Goal: Information Seeking & Learning: Learn about a topic

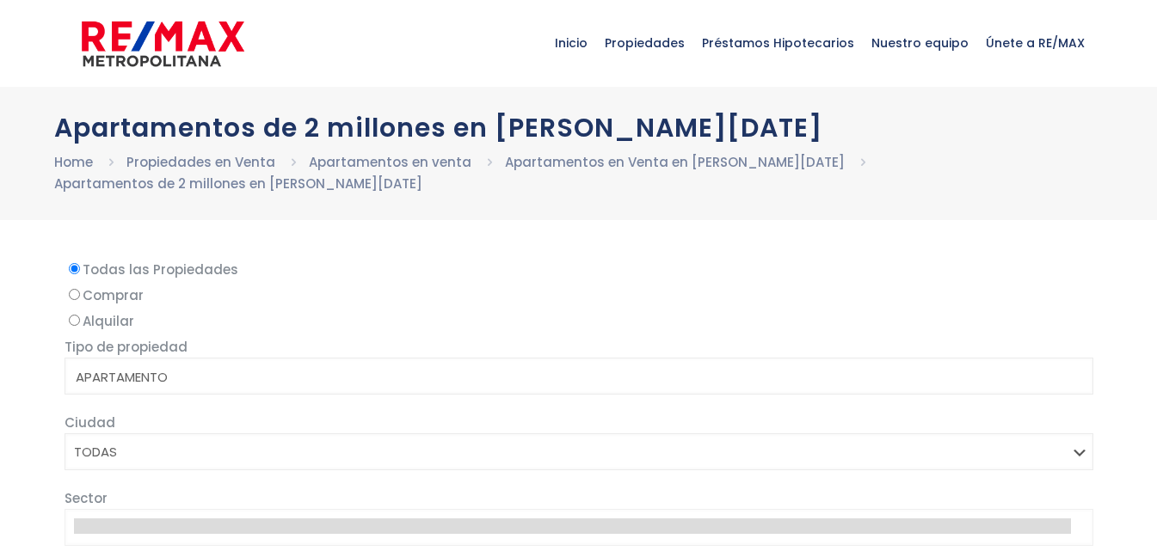
select select
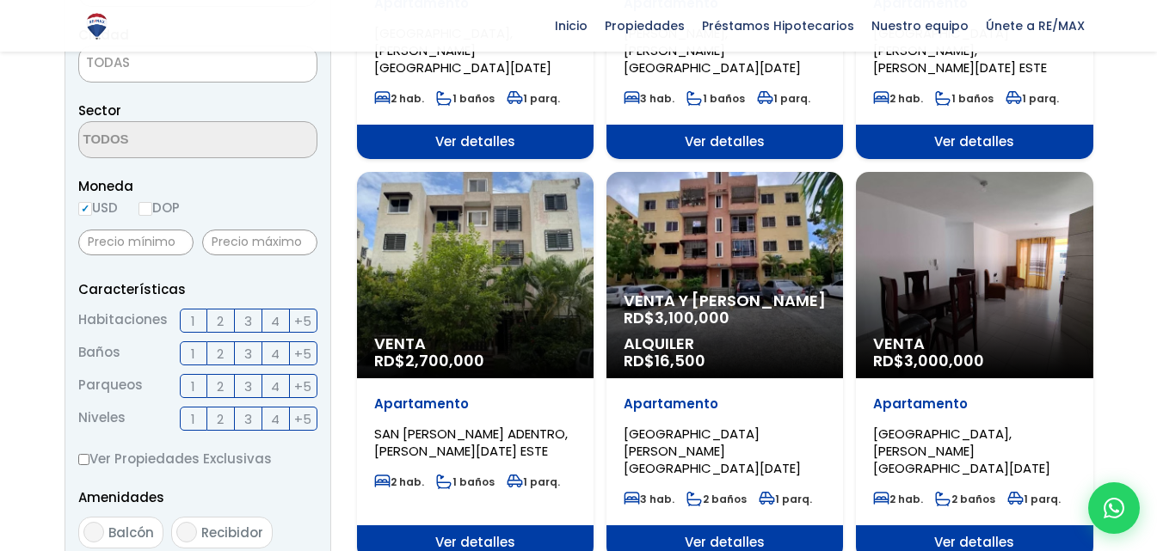
scroll to position [516, 0]
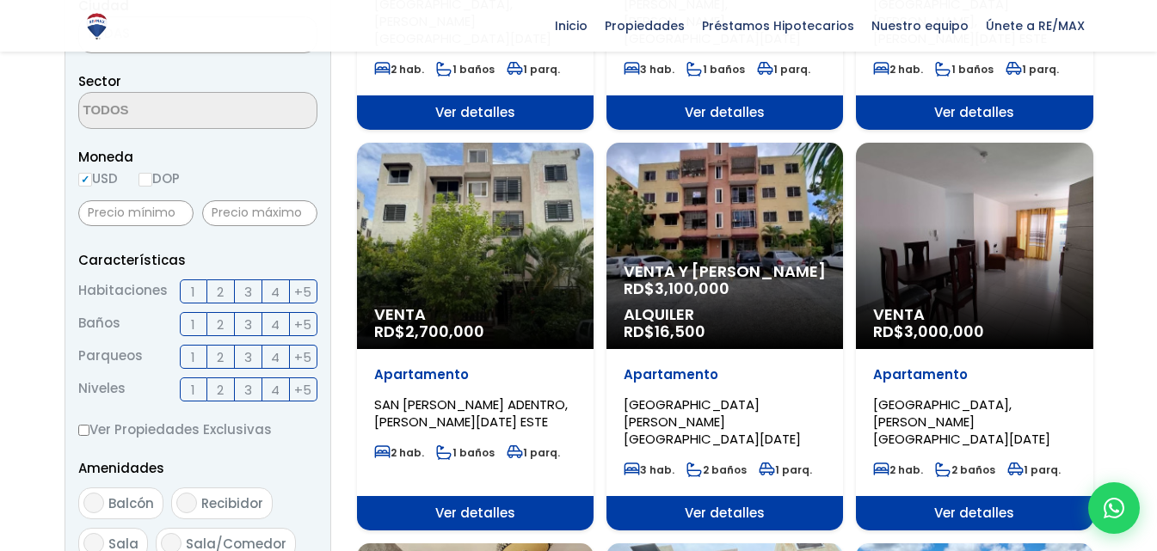
click at [727, 461] on ul "3 hab. 2 baños 1 parq." at bounding box center [725, 474] width 202 height 27
click at [725, 496] on span "Ver detalles" at bounding box center [725, 513] width 237 height 34
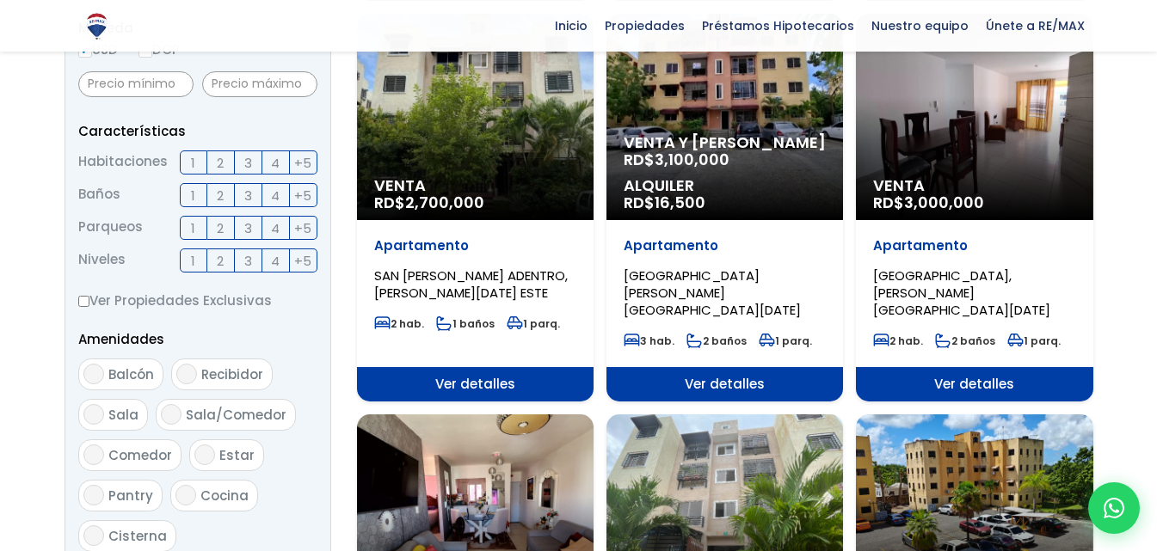
scroll to position [688, 0]
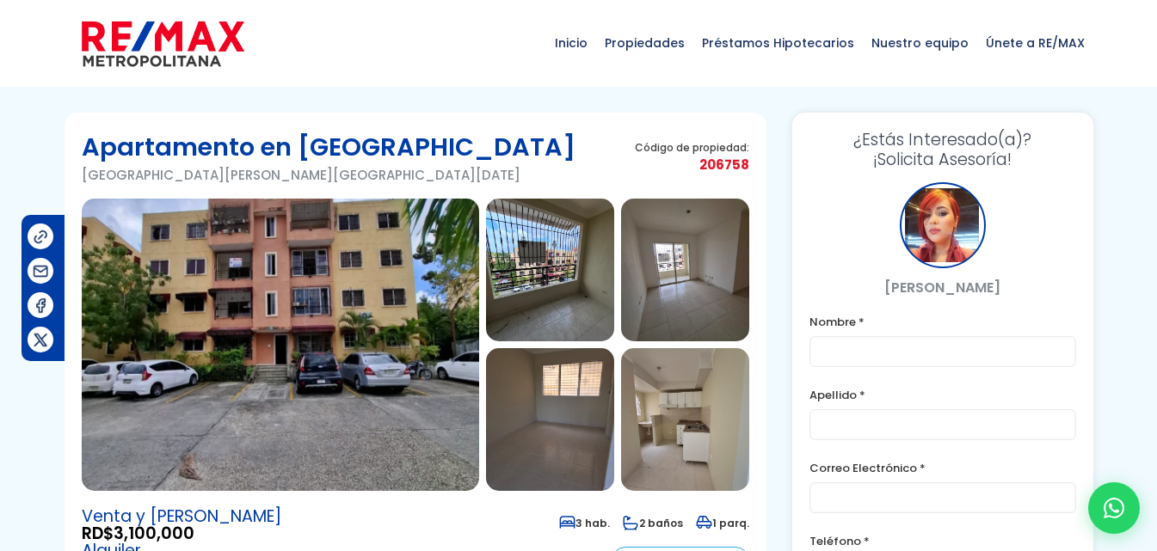
click at [599, 267] on img at bounding box center [550, 270] width 128 height 143
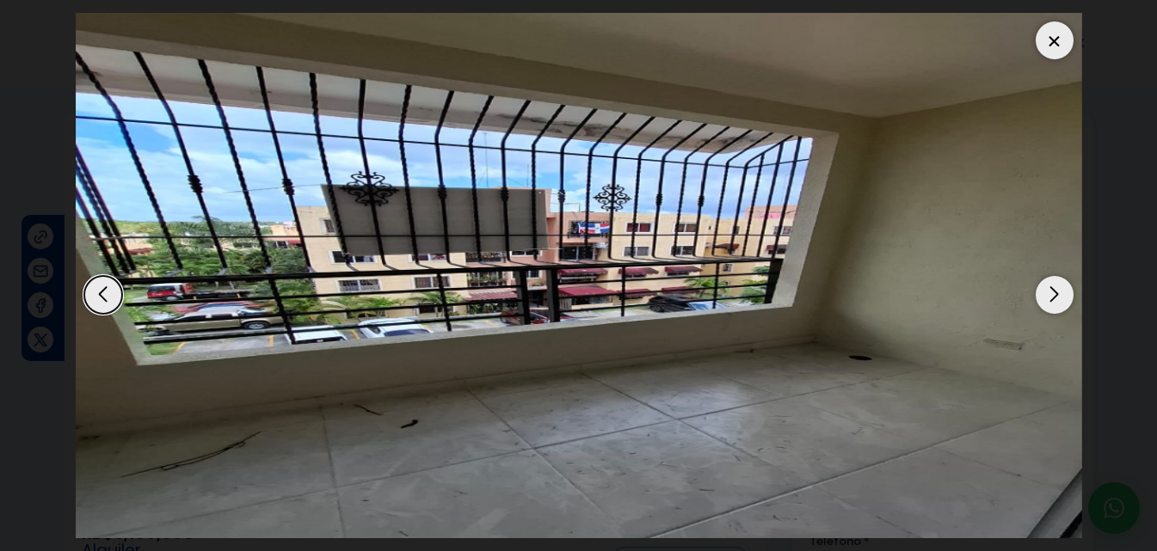
click at [1063, 303] on div "Next slide" at bounding box center [1055, 295] width 38 height 38
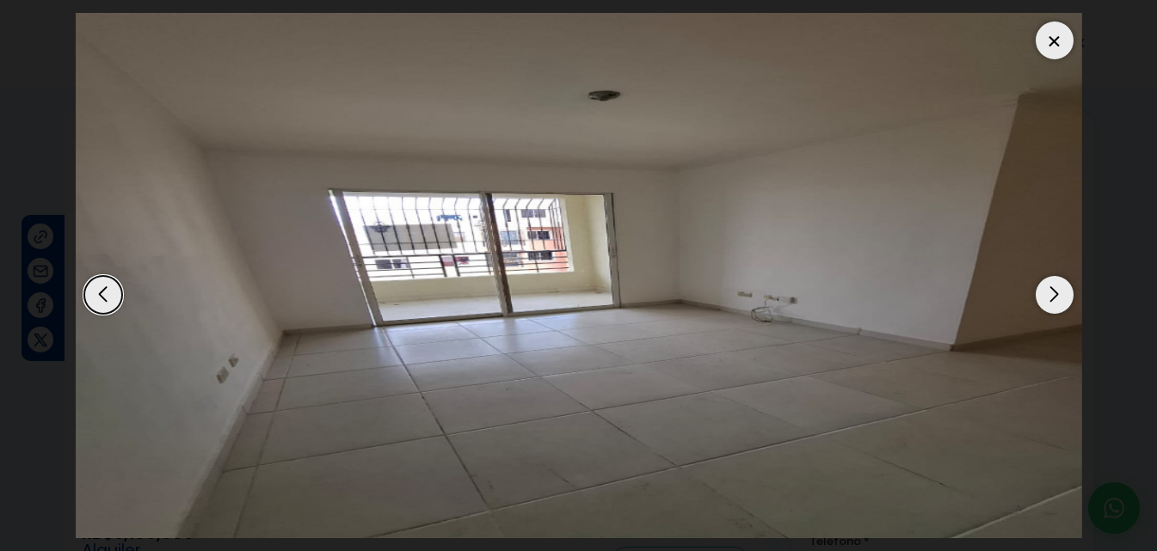
click at [99, 299] on div "Previous slide" at bounding box center [103, 295] width 38 height 38
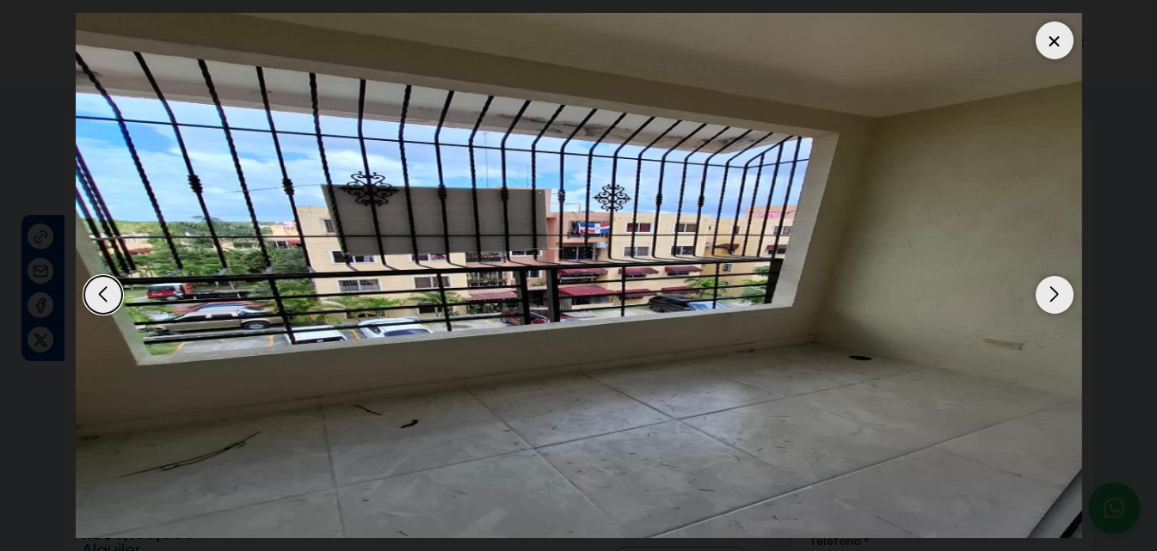
click at [1033, 299] on img "2 / 8" at bounding box center [579, 276] width 1007 height 526
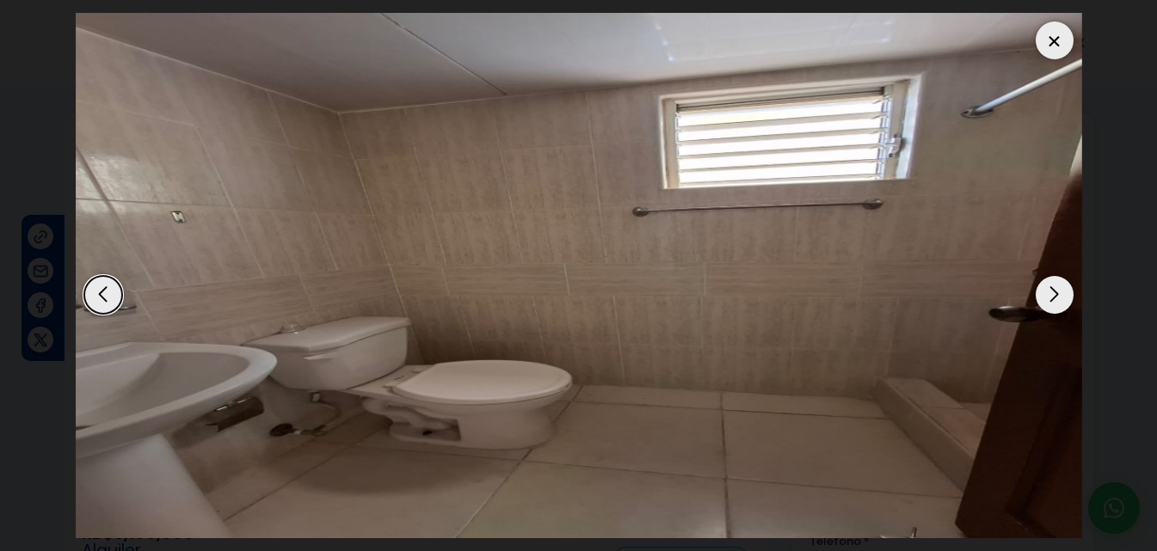
click at [1033, 299] on img "8 / 8" at bounding box center [579, 276] width 1007 height 526
click at [1050, 295] on div "Next slide" at bounding box center [1055, 295] width 38 height 38
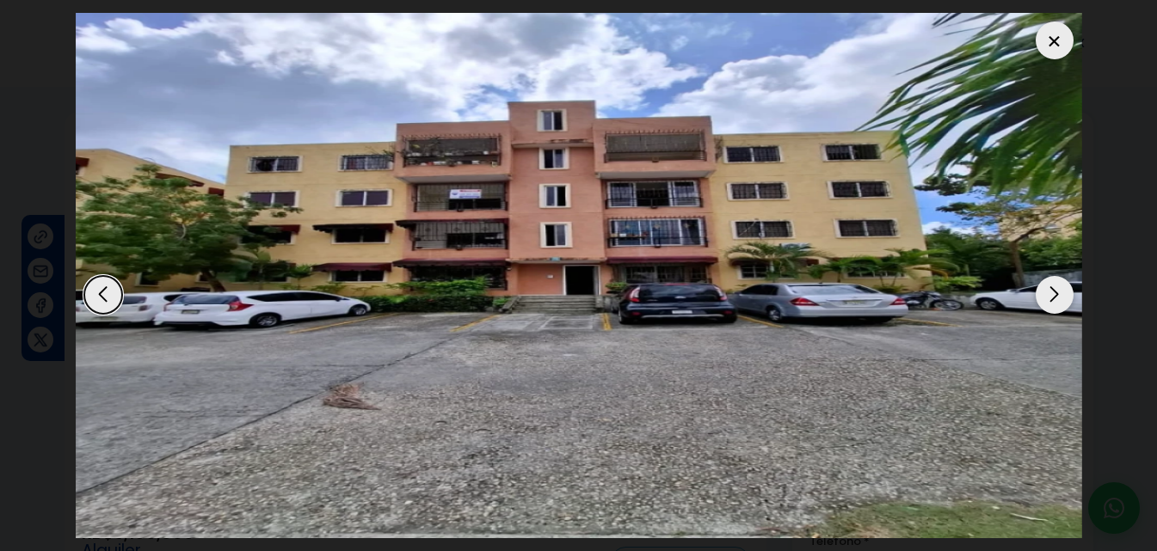
click at [1050, 295] on div "Next slide" at bounding box center [1055, 295] width 38 height 38
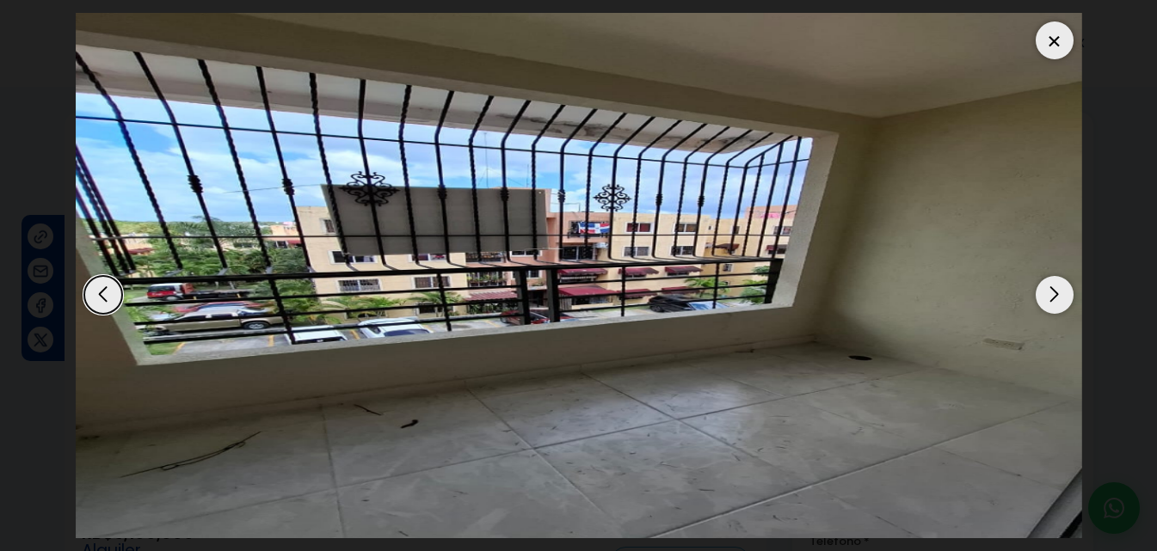
click at [1050, 295] on div "Next slide" at bounding box center [1055, 295] width 38 height 38
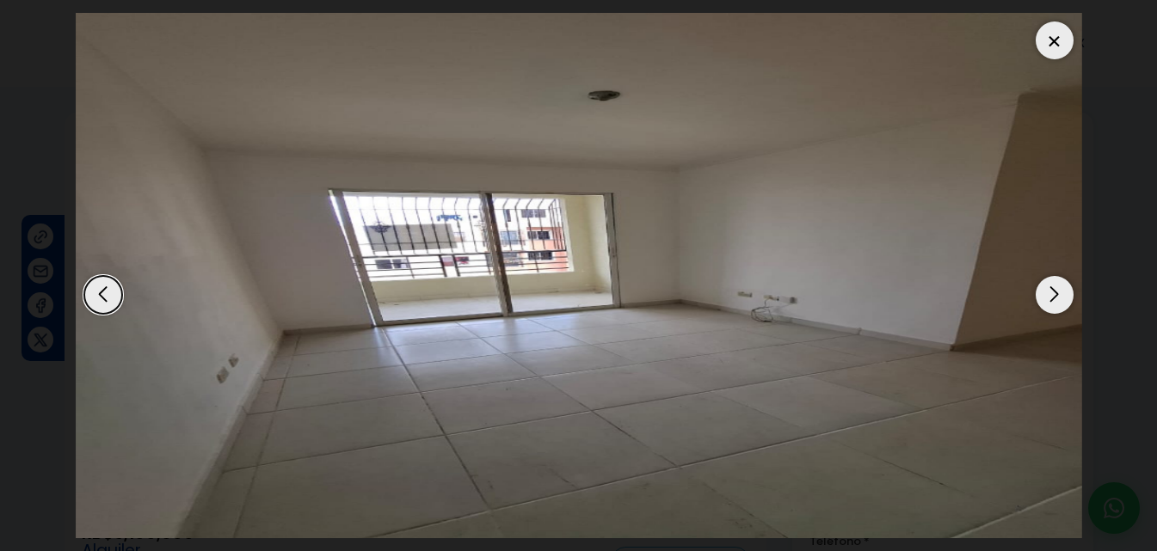
click at [1050, 295] on div "Next slide" at bounding box center [1055, 295] width 38 height 38
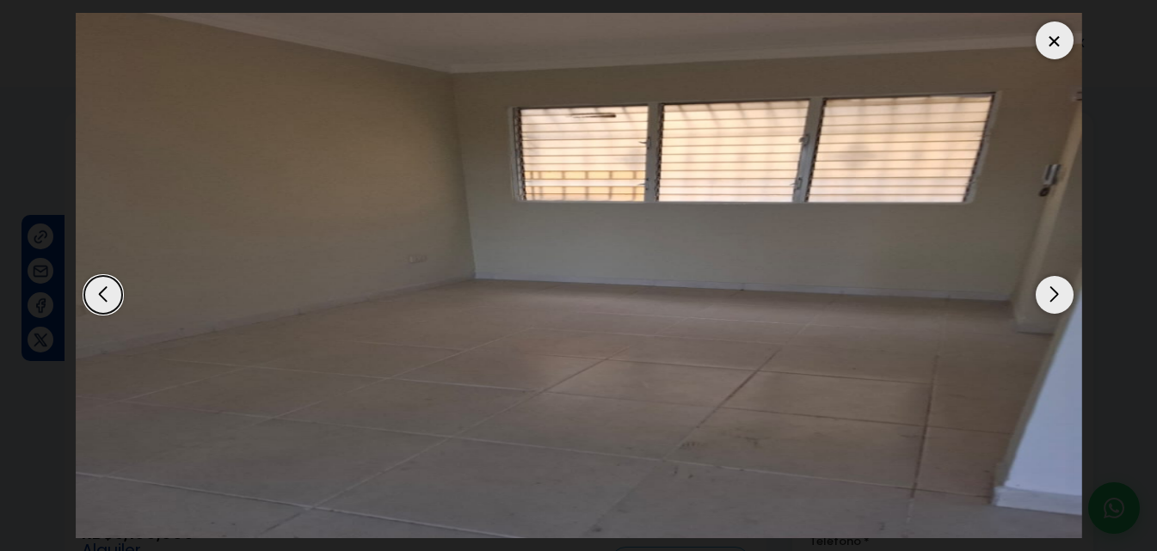
click at [1050, 295] on div "Next slide" at bounding box center [1055, 295] width 38 height 38
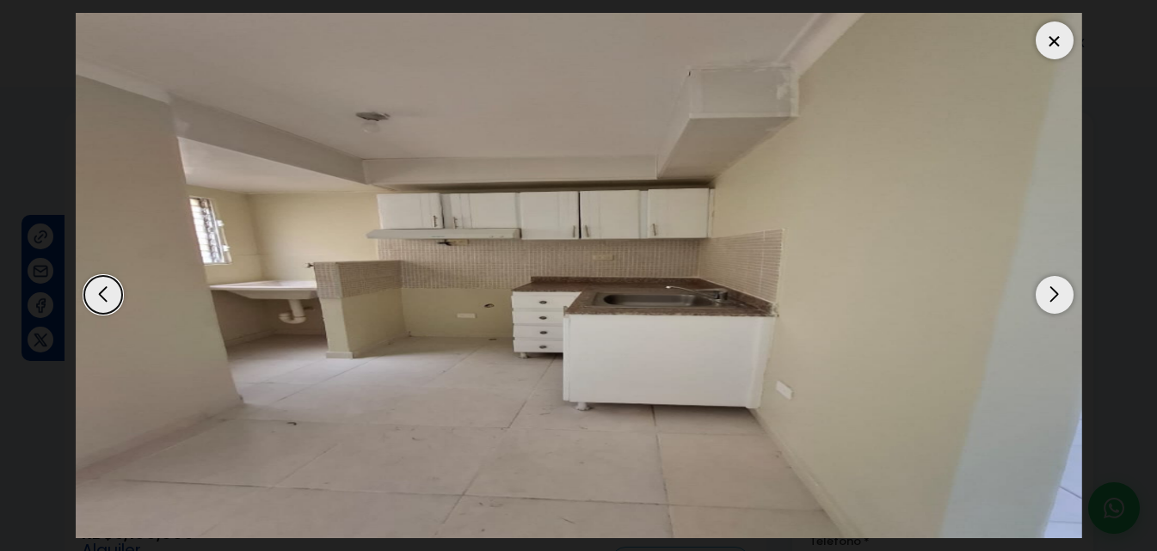
click at [1050, 295] on div "Next slide" at bounding box center [1055, 295] width 38 height 38
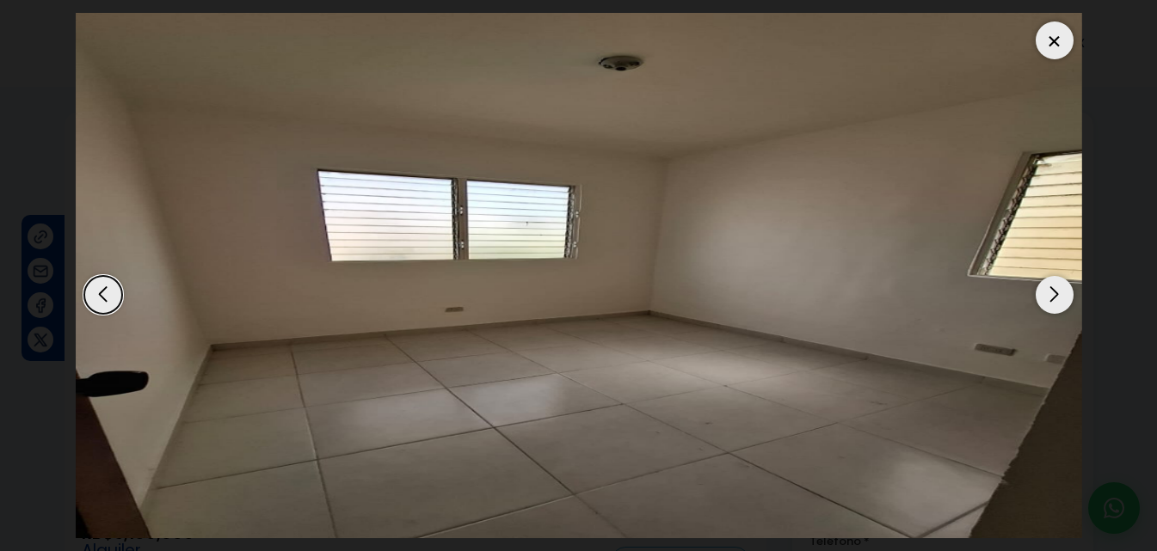
click at [1050, 295] on div "Next slide" at bounding box center [1055, 295] width 38 height 38
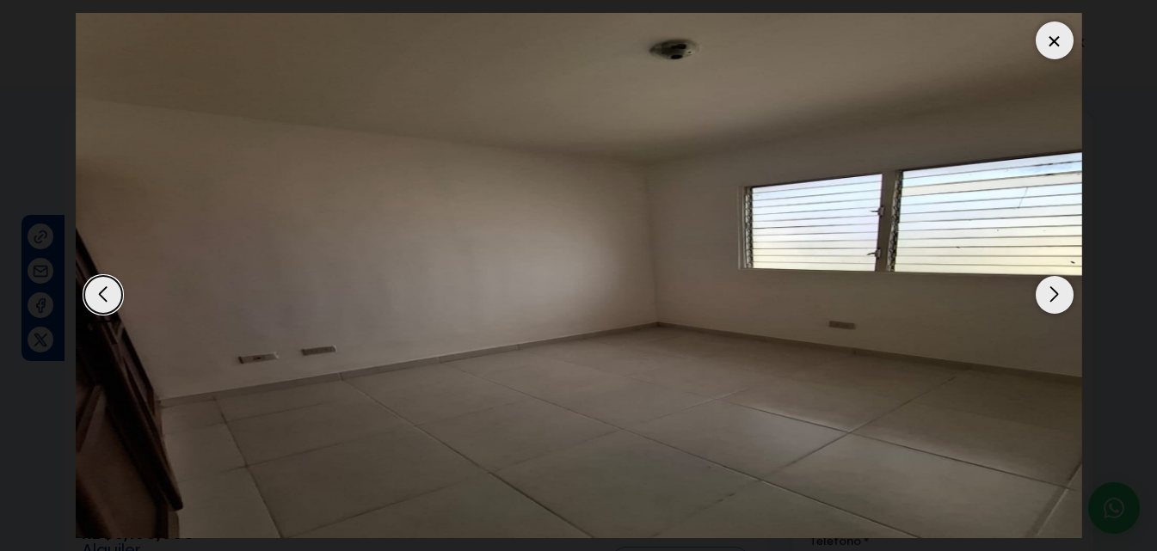
click at [1050, 295] on div "Next slide" at bounding box center [1055, 295] width 38 height 38
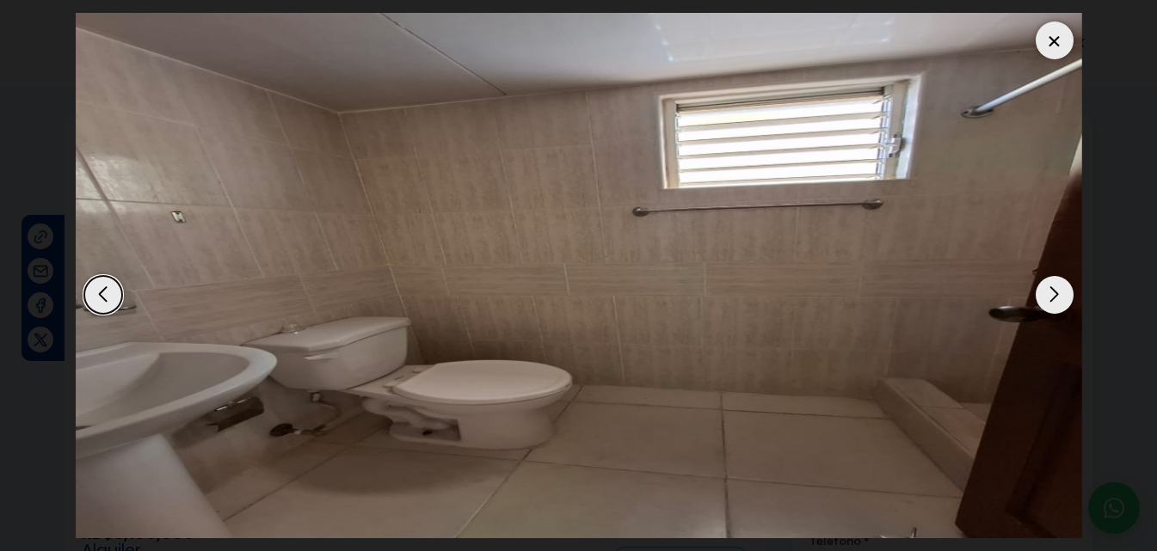
click at [1050, 295] on div "Next slide" at bounding box center [1055, 295] width 38 height 38
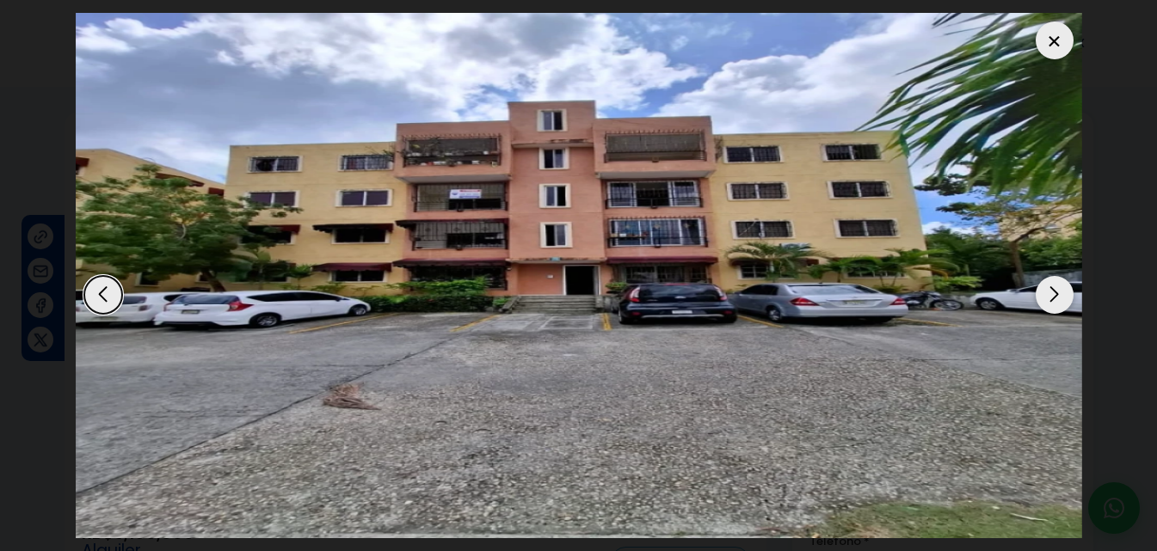
click at [1050, 295] on div "Next slide" at bounding box center [1055, 295] width 38 height 38
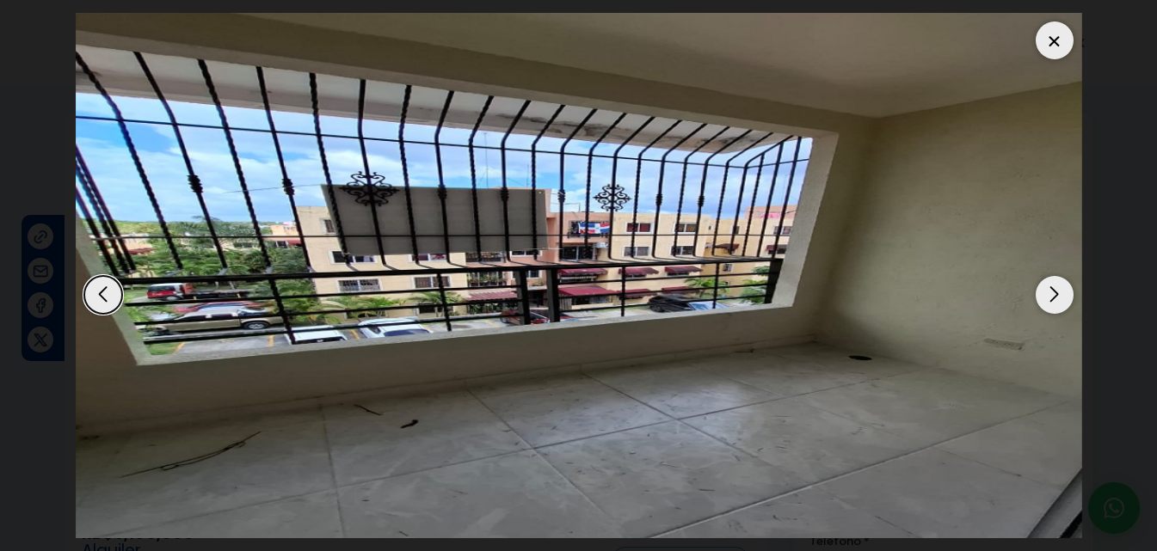
click at [1071, 41] on div at bounding box center [1055, 41] width 38 height 38
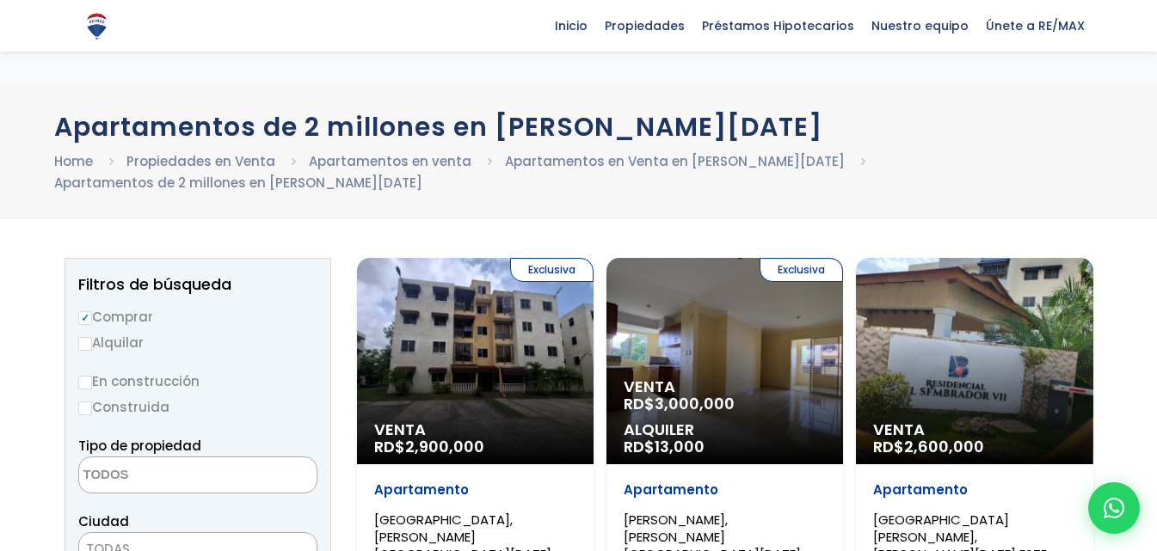
select select
